Goal: Find specific page/section: Find specific page/section

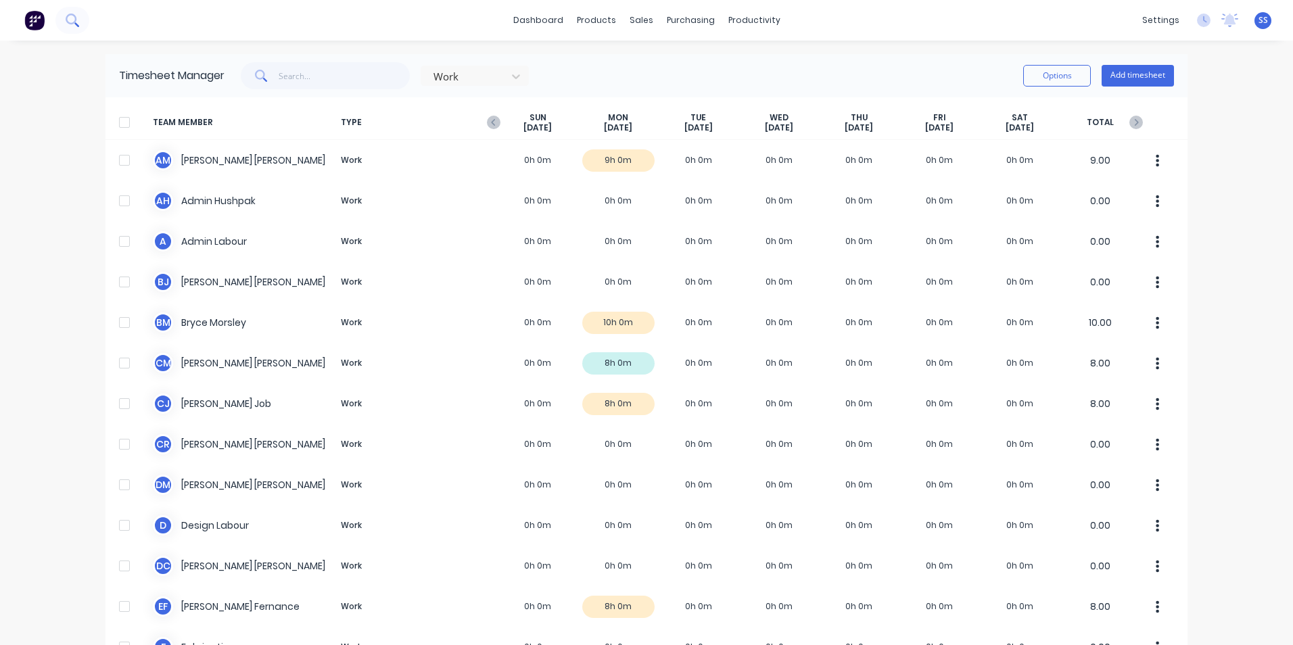
click at [69, 25] on icon at bounding box center [72, 20] width 13 height 13
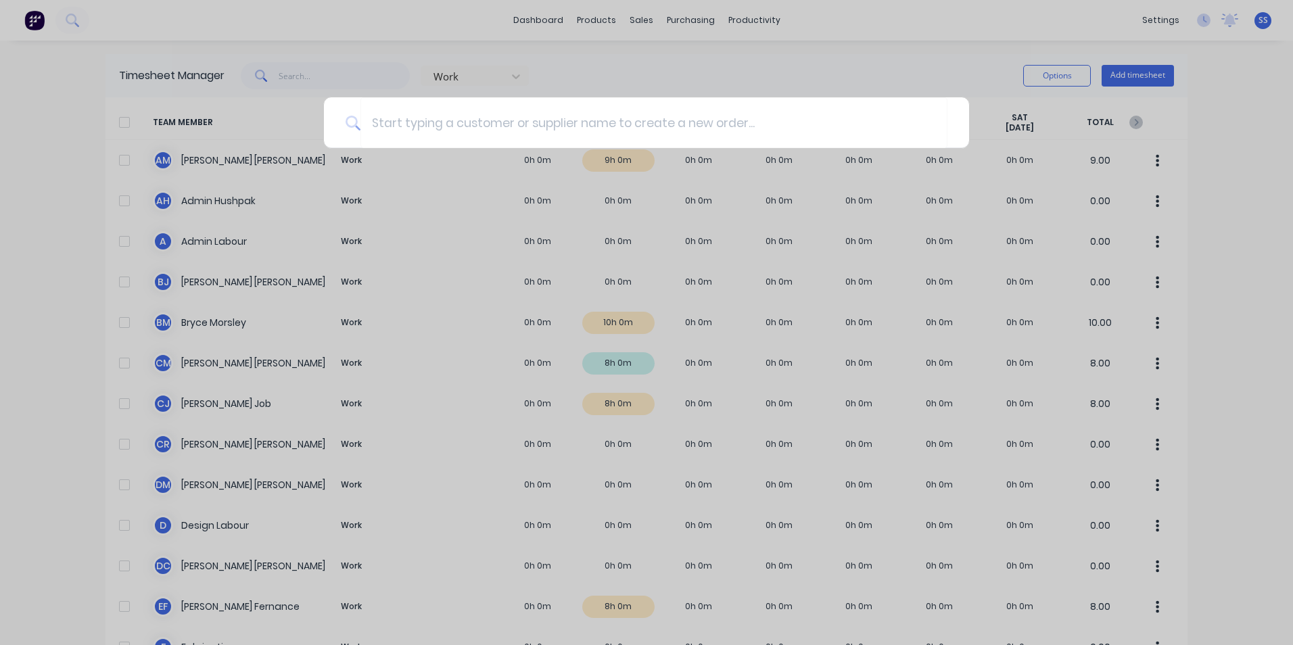
click at [62, 129] on div at bounding box center [646, 322] width 1293 height 645
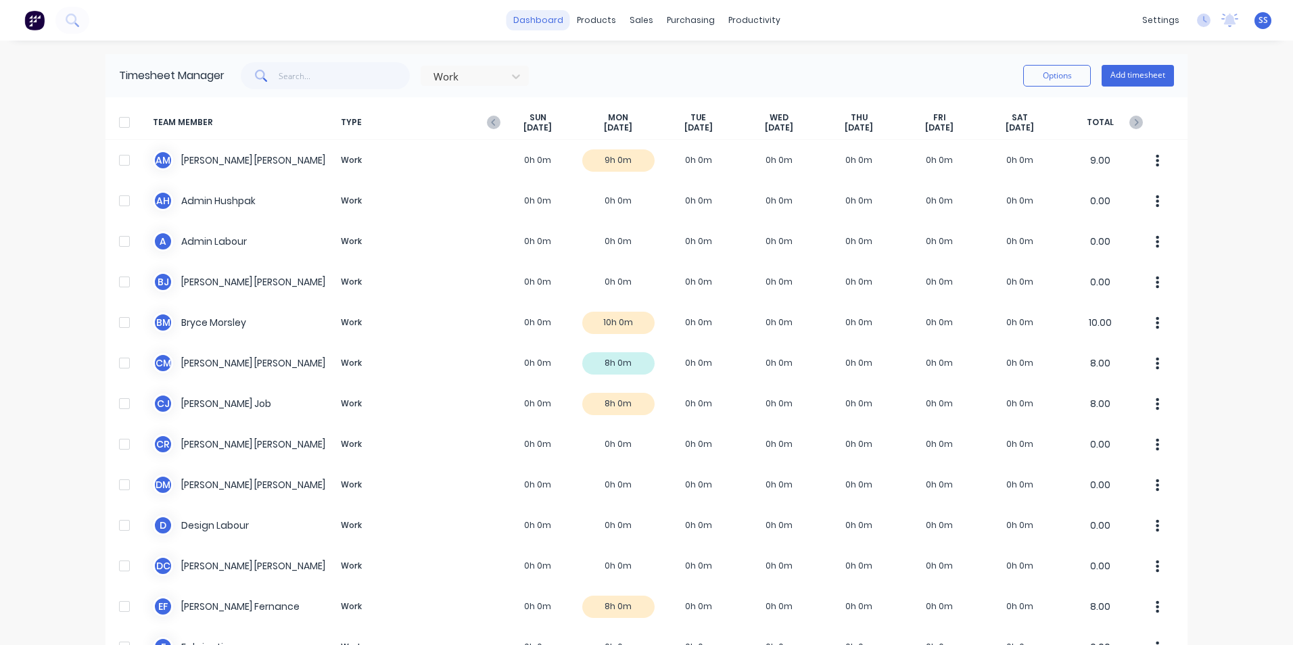
click at [536, 27] on link "dashboard" at bounding box center [539, 20] width 64 height 20
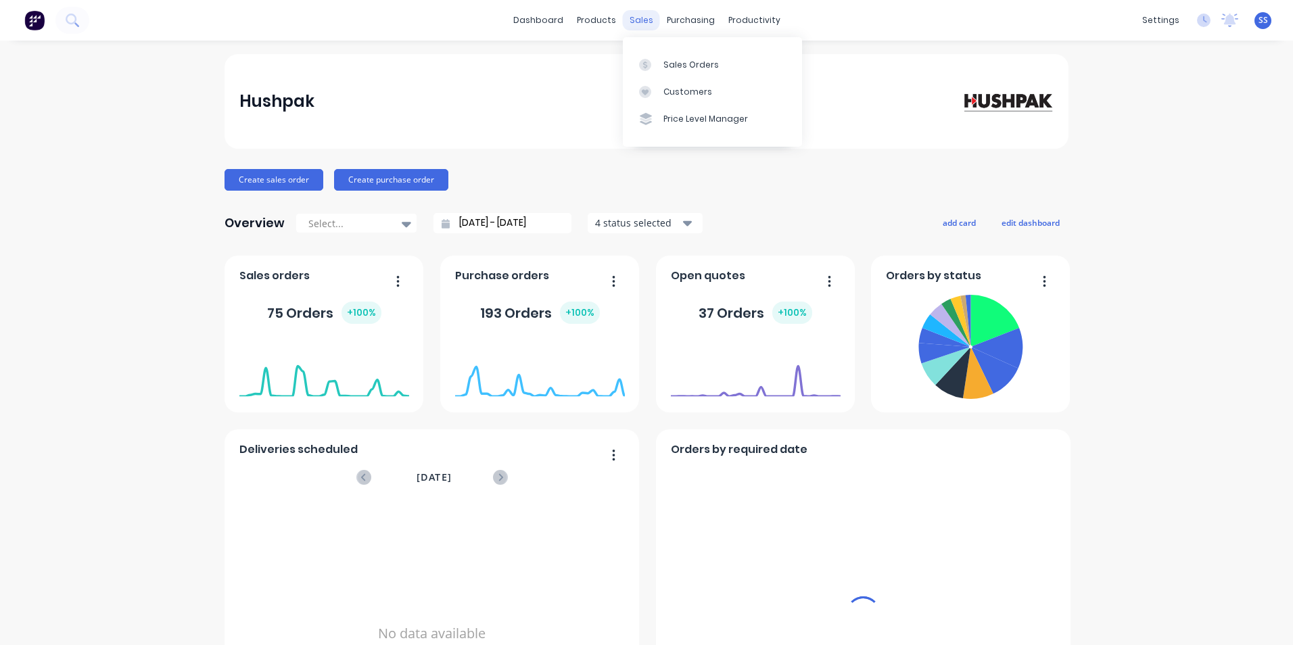
click at [630, 20] on div "sales" at bounding box center [641, 20] width 37 height 20
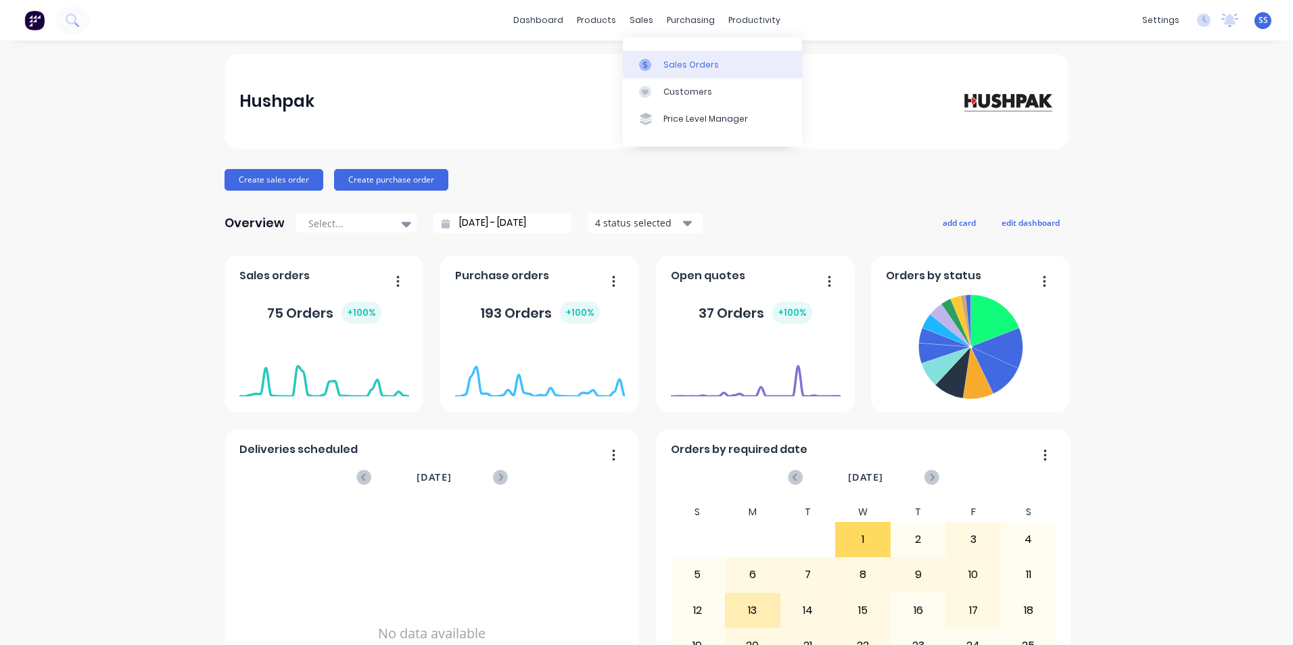
click at [685, 68] on div "Sales Orders" at bounding box center [691, 65] width 55 height 12
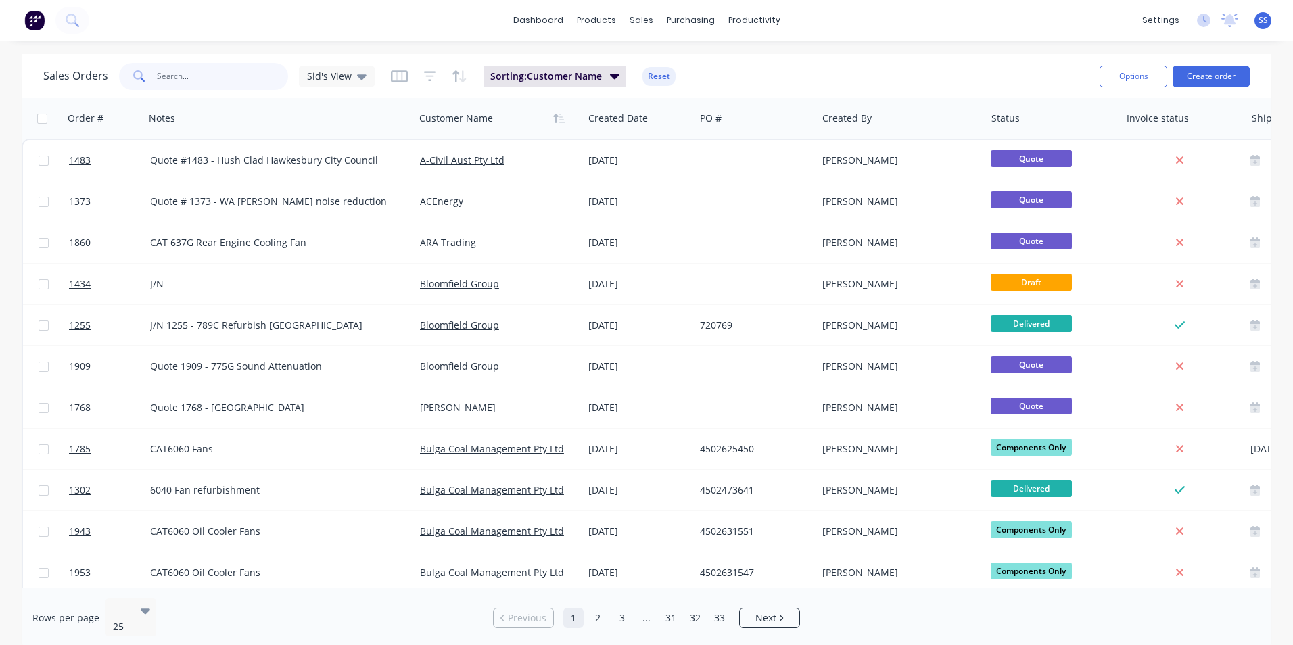
click at [187, 80] on input "text" at bounding box center [223, 76] width 132 height 27
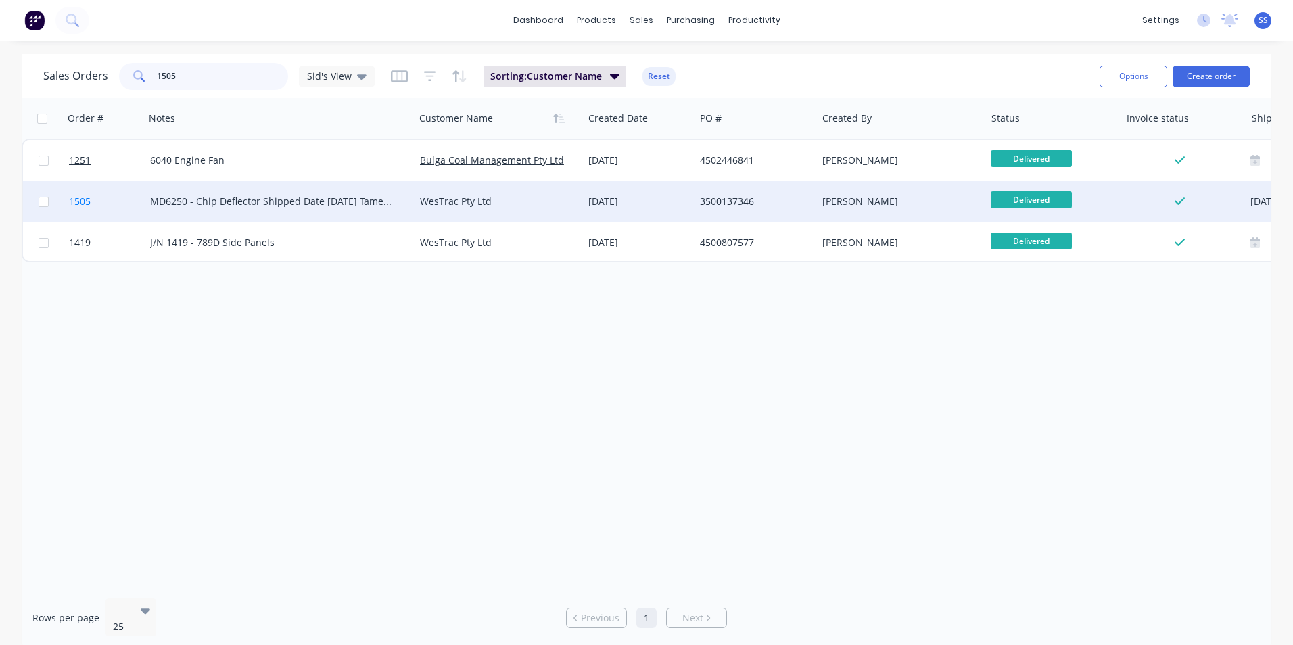
type input "1505"
click at [79, 202] on span "1505" at bounding box center [80, 202] width 22 height 14
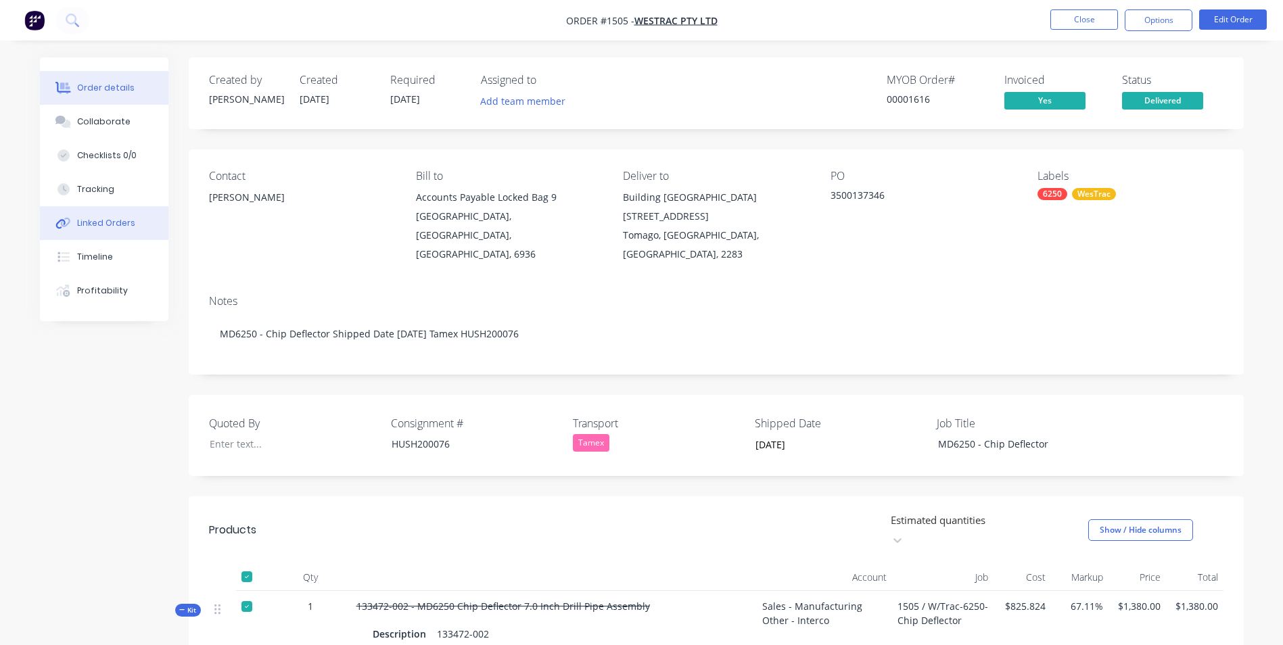
click at [106, 227] on div "Linked Orders" at bounding box center [106, 223] width 58 height 12
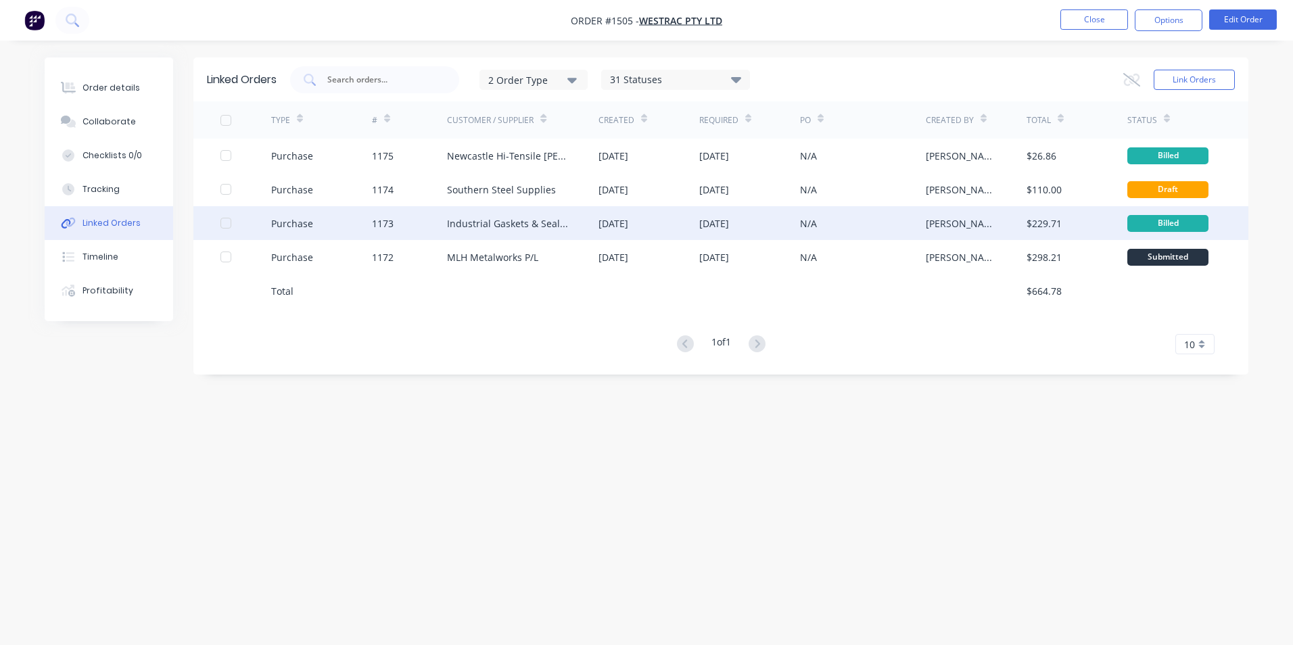
click at [501, 219] on div "Industrial Gaskets & Sealants Pty Limited" at bounding box center [509, 223] width 124 height 14
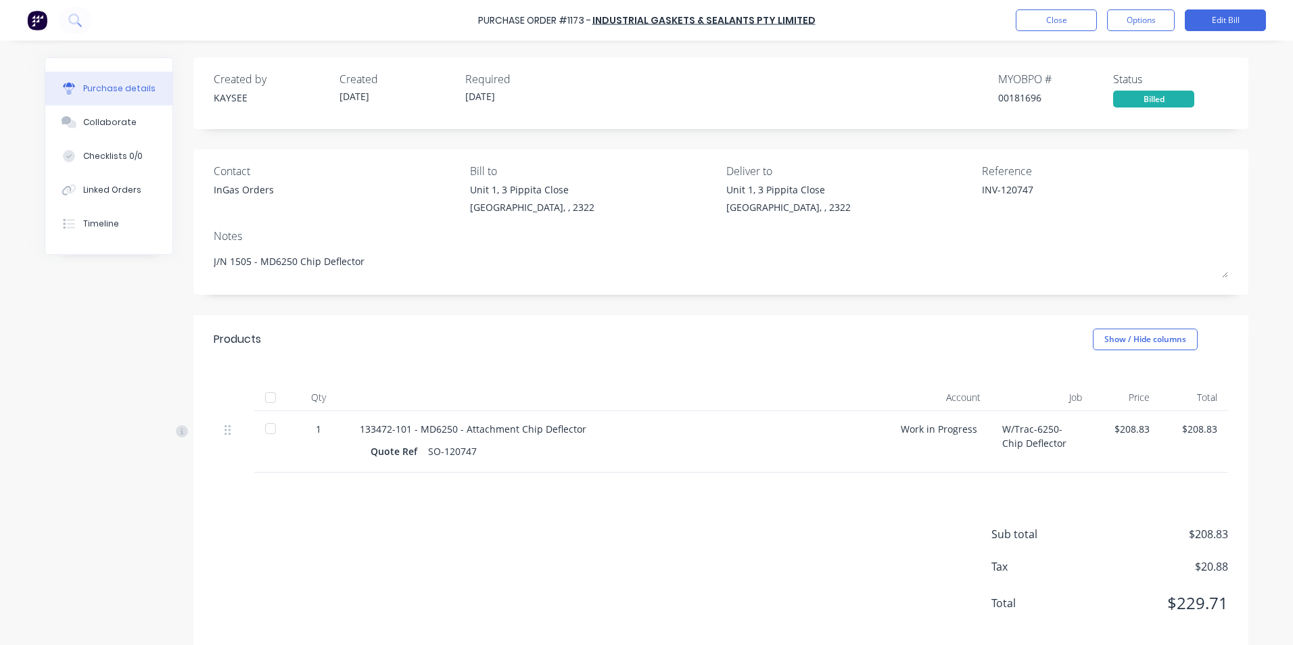
scroll to position [20, 0]
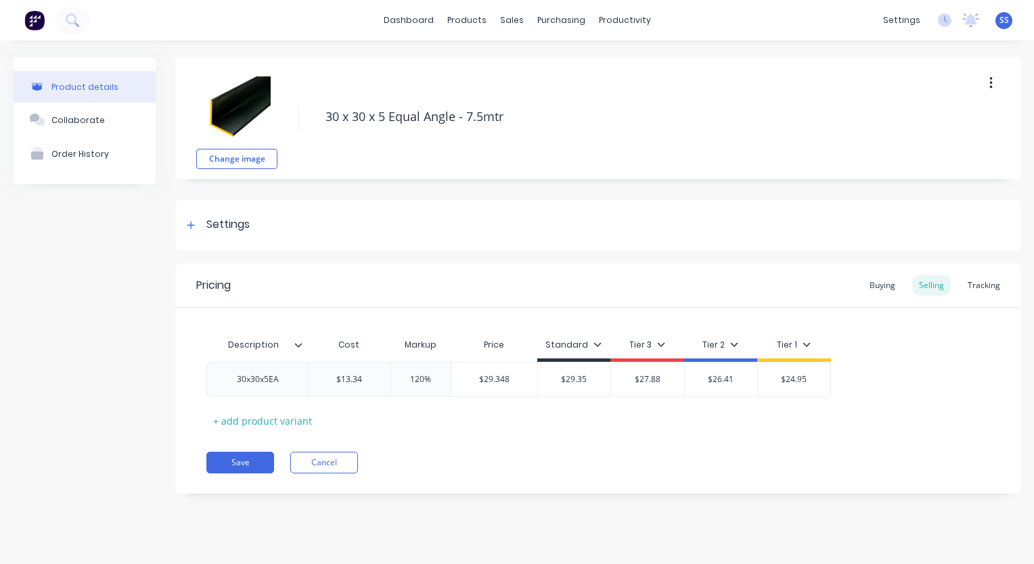
click at [51, 404] on div "Product details Collaborate Order History" at bounding box center [85, 286] width 142 height 457
click at [81, 280] on div "Product details Collaborate Order History" at bounding box center [85, 286] width 142 height 457
click at [115, 321] on div "Product details Collaborate Order History" at bounding box center [85, 286] width 142 height 457
click at [401, 23] on link "dashboard" at bounding box center [409, 20] width 64 height 20
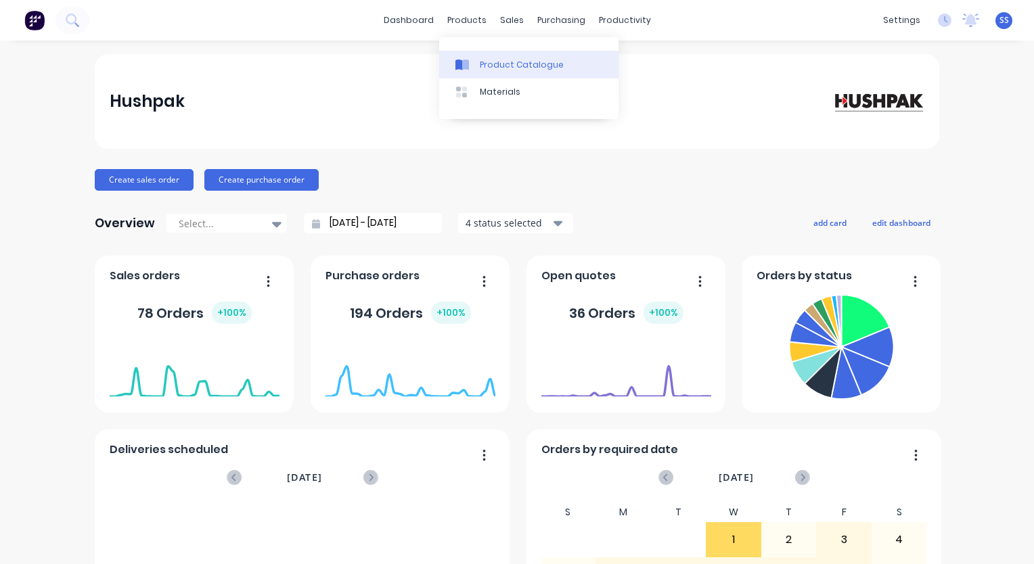
click at [492, 62] on div "Product Catalogue" at bounding box center [522, 65] width 84 height 12
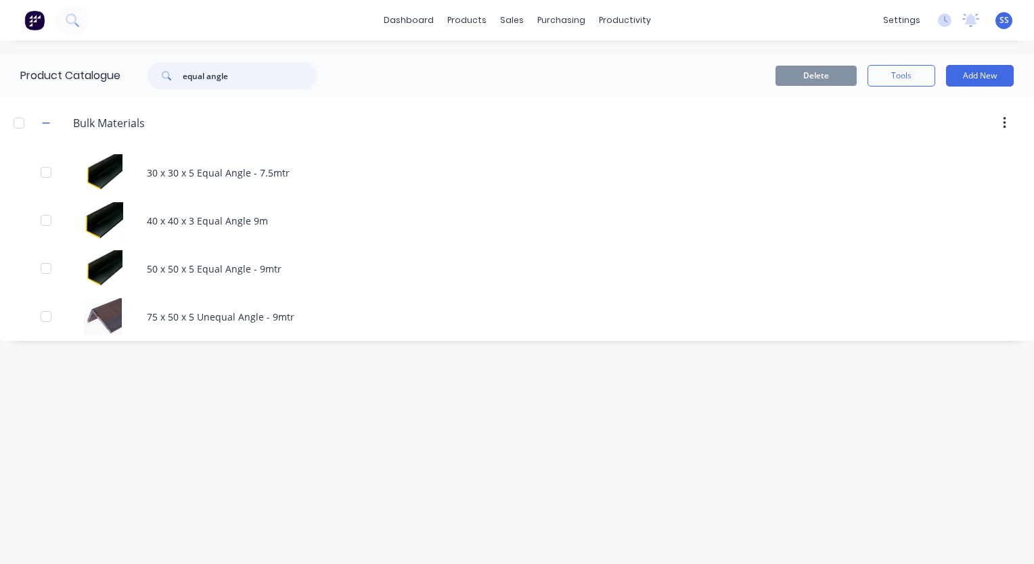
drag, startPoint x: 268, startPoint y: 83, endPoint x: 111, endPoint y: 95, distance: 157.4
click at [111, 95] on div "Product Catalogue equal angle" at bounding box center [175, 75] width 350 height 43
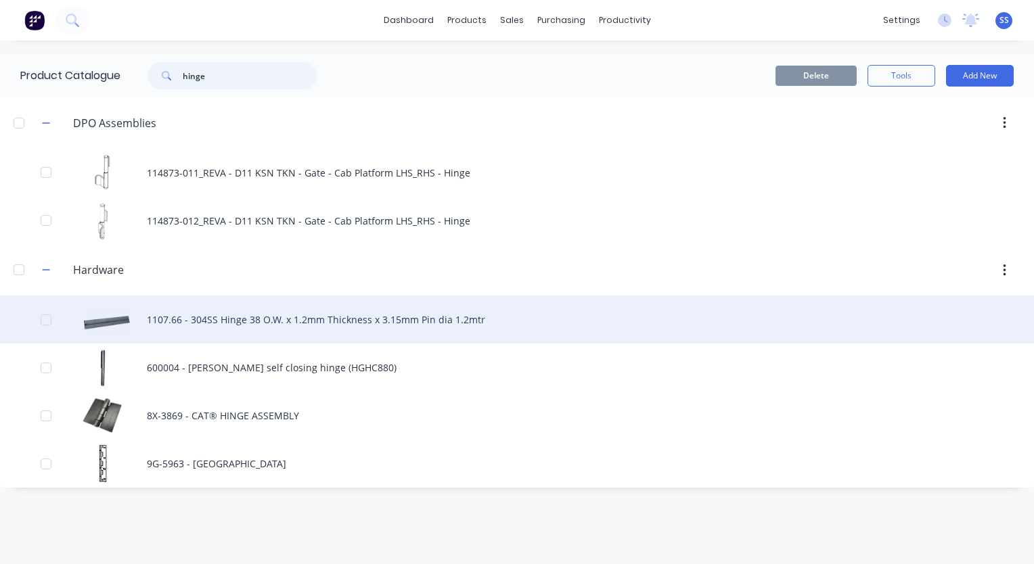
type input "hinge"
click at [318, 315] on div "1107.66 - 304SS Hinge 38 O.W. x 1.2mm Thickness x 3.15mm Pin dia 1.2mtr" at bounding box center [517, 320] width 1034 height 48
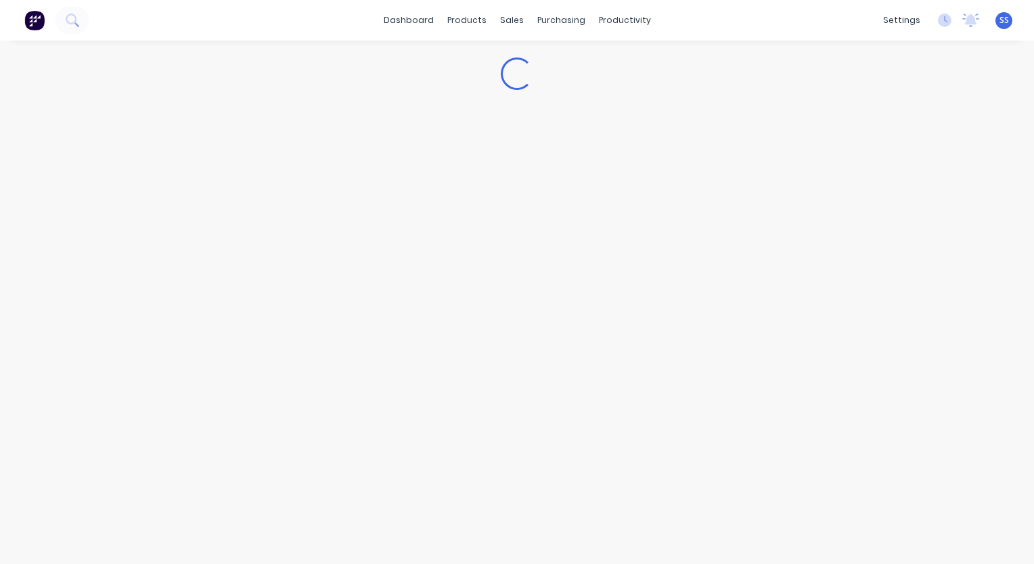
type textarea "x"
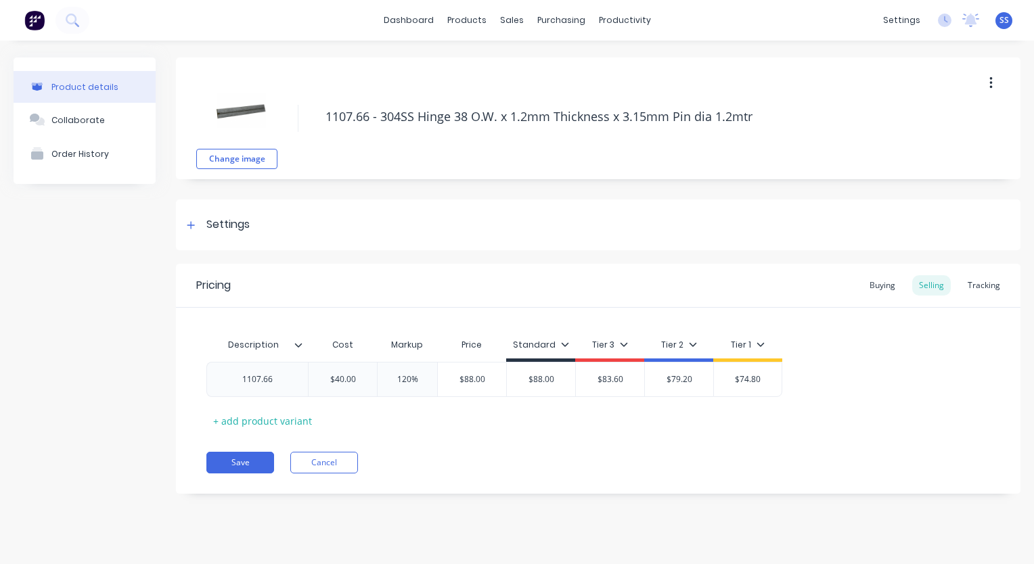
click at [104, 288] on div "Product details Collaborate Order History" at bounding box center [85, 286] width 142 height 457
drag, startPoint x: 72, startPoint y: 321, endPoint x: 131, endPoint y: 310, distance: 60.5
click at [72, 321] on div "Product details Collaborate Order History" at bounding box center [85, 286] width 142 height 457
click at [126, 348] on div "Product details Collaborate Order History" at bounding box center [85, 286] width 142 height 457
click at [123, 467] on div "Product details Collaborate Order History" at bounding box center [85, 286] width 142 height 457
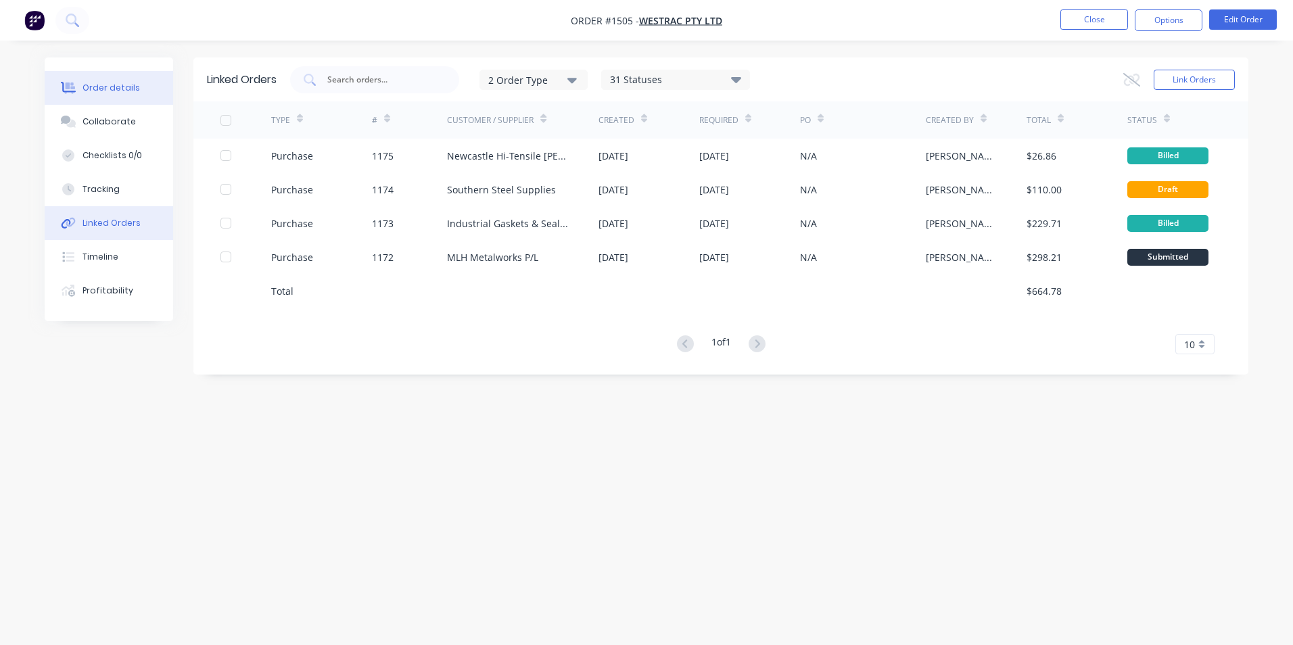
click at [88, 90] on div "Order details" at bounding box center [112, 88] width 58 height 12
